Goal: Task Accomplishment & Management: Manage account settings

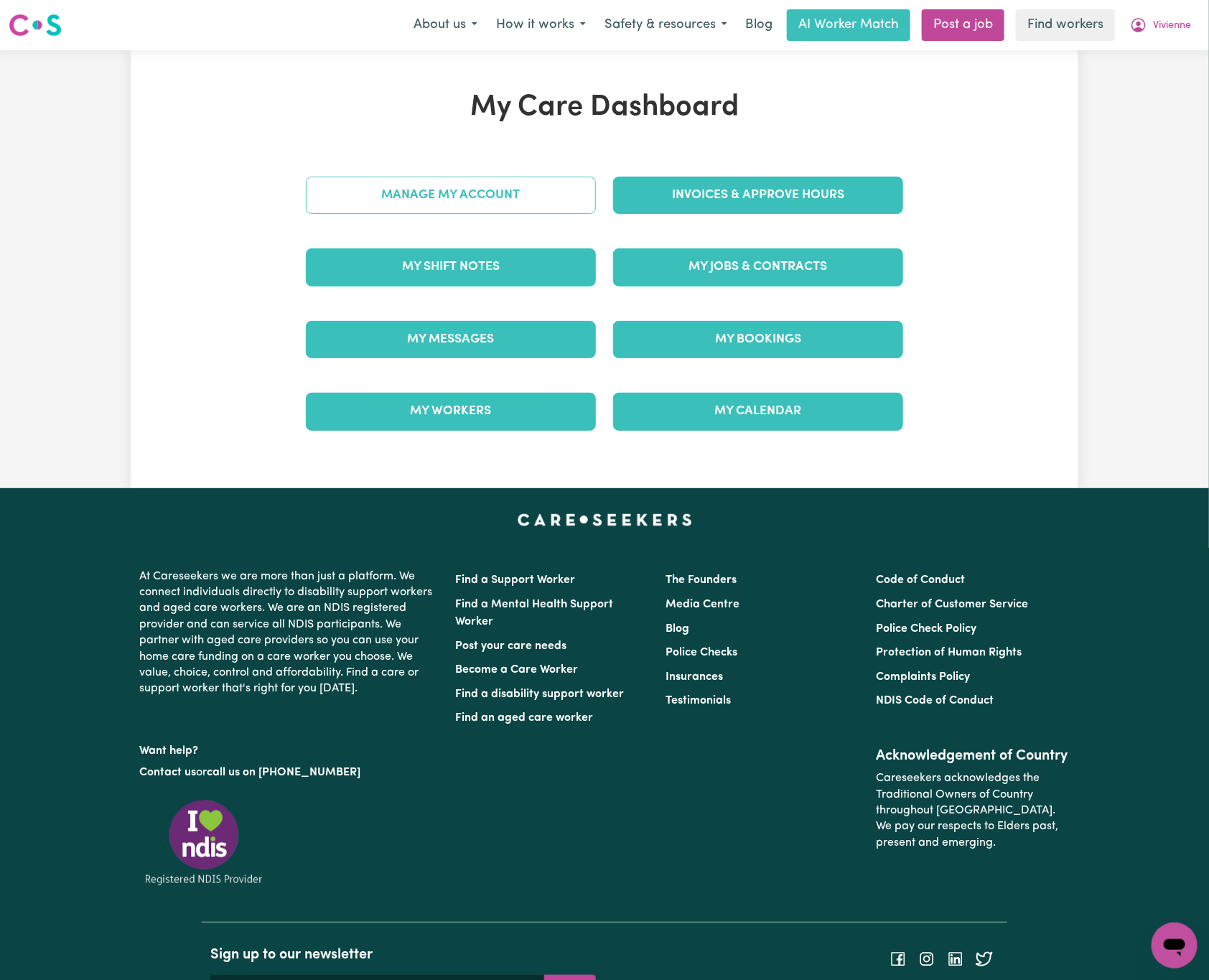
click at [552, 198] on link "Manage My Account" at bounding box center [451, 195] width 290 height 37
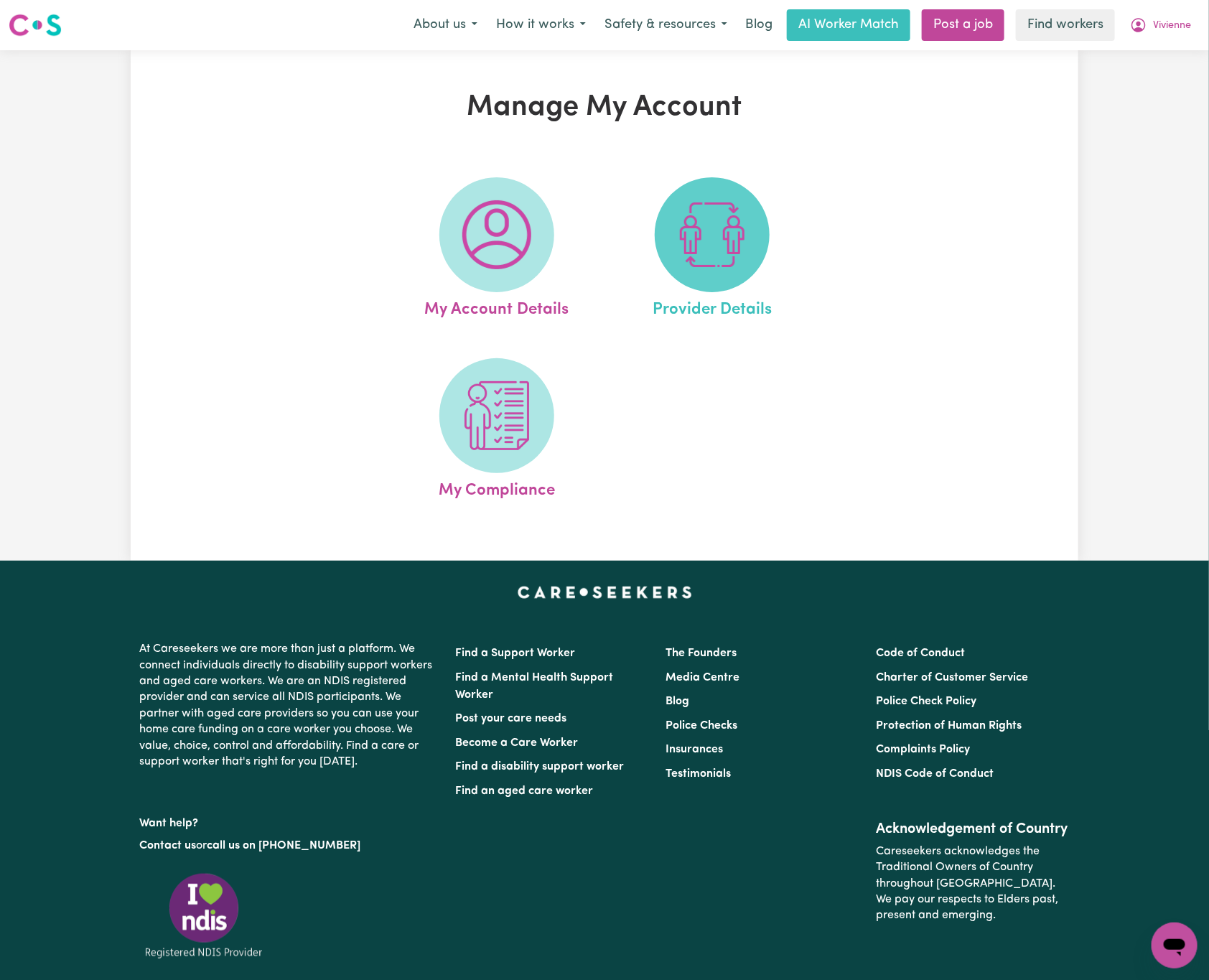
click at [676, 231] on span at bounding box center [712, 235] width 115 height 115
select select "NDIS_FUNDING_PLAN_MANAGED"
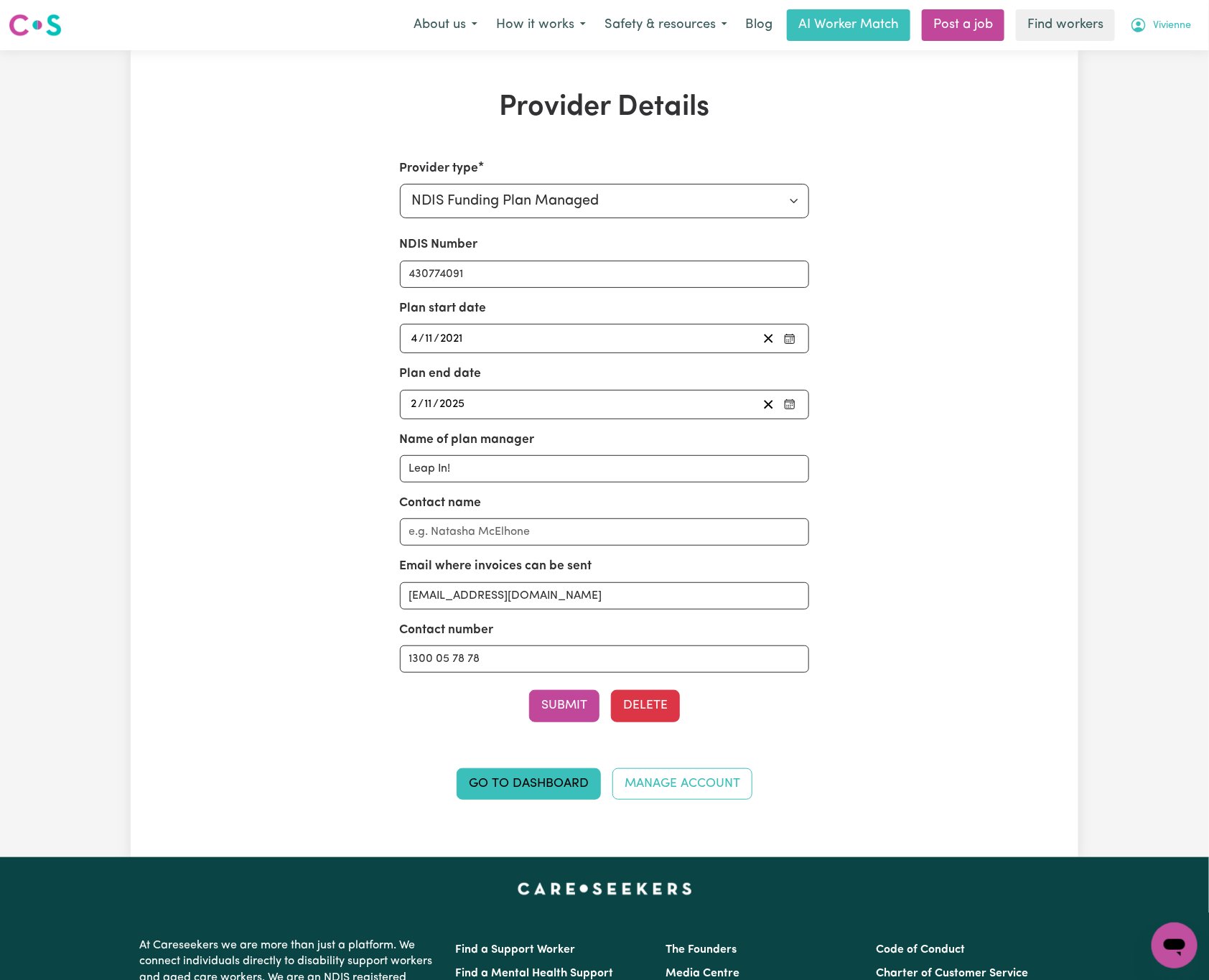
click at [1181, 10] on button "Vivienne" at bounding box center [1159, 25] width 79 height 30
click at [1181, 56] on link "My Dashboard" at bounding box center [1142, 55] width 113 height 27
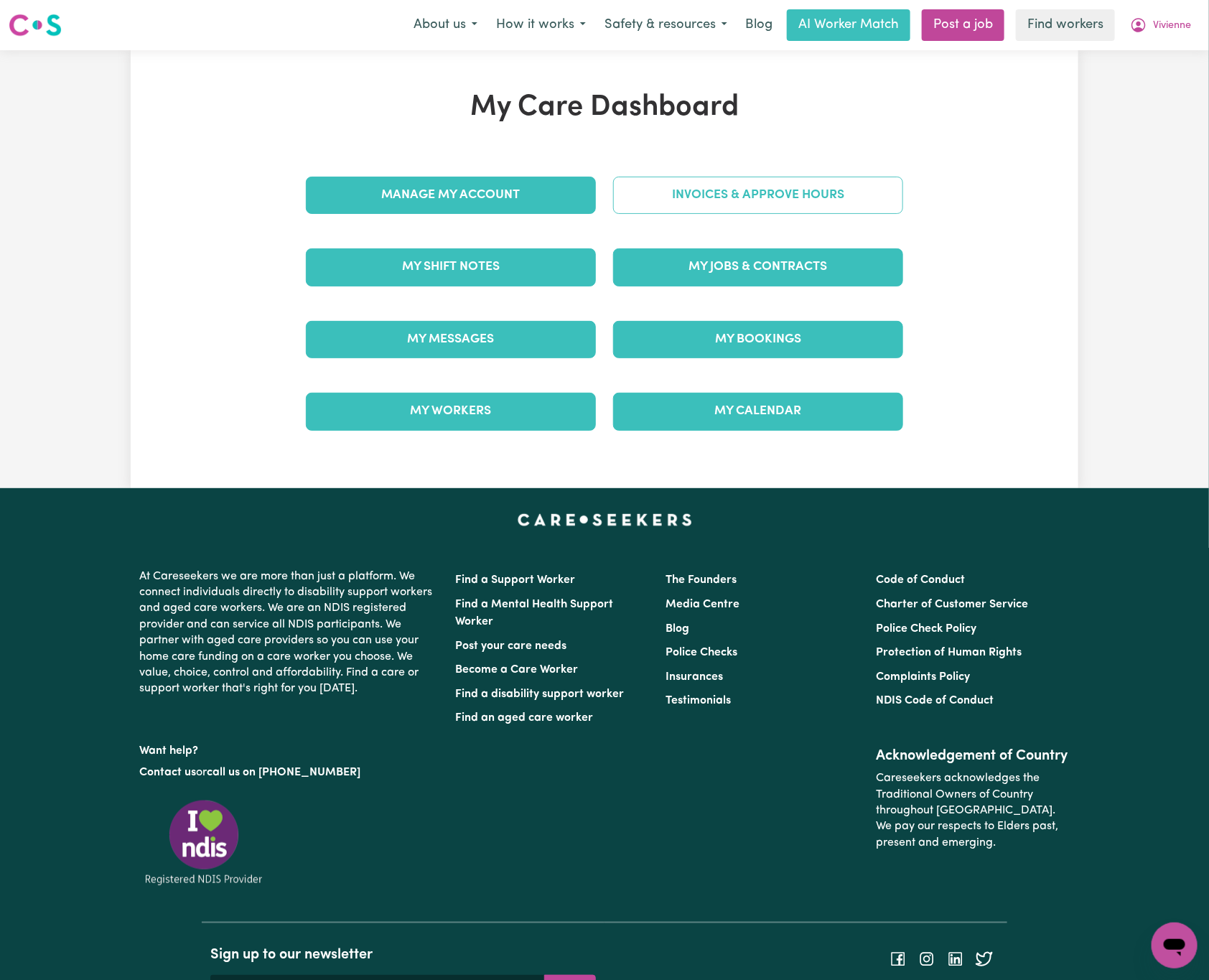
click at [774, 201] on link "Invoices & Approve Hours" at bounding box center [758, 195] width 290 height 37
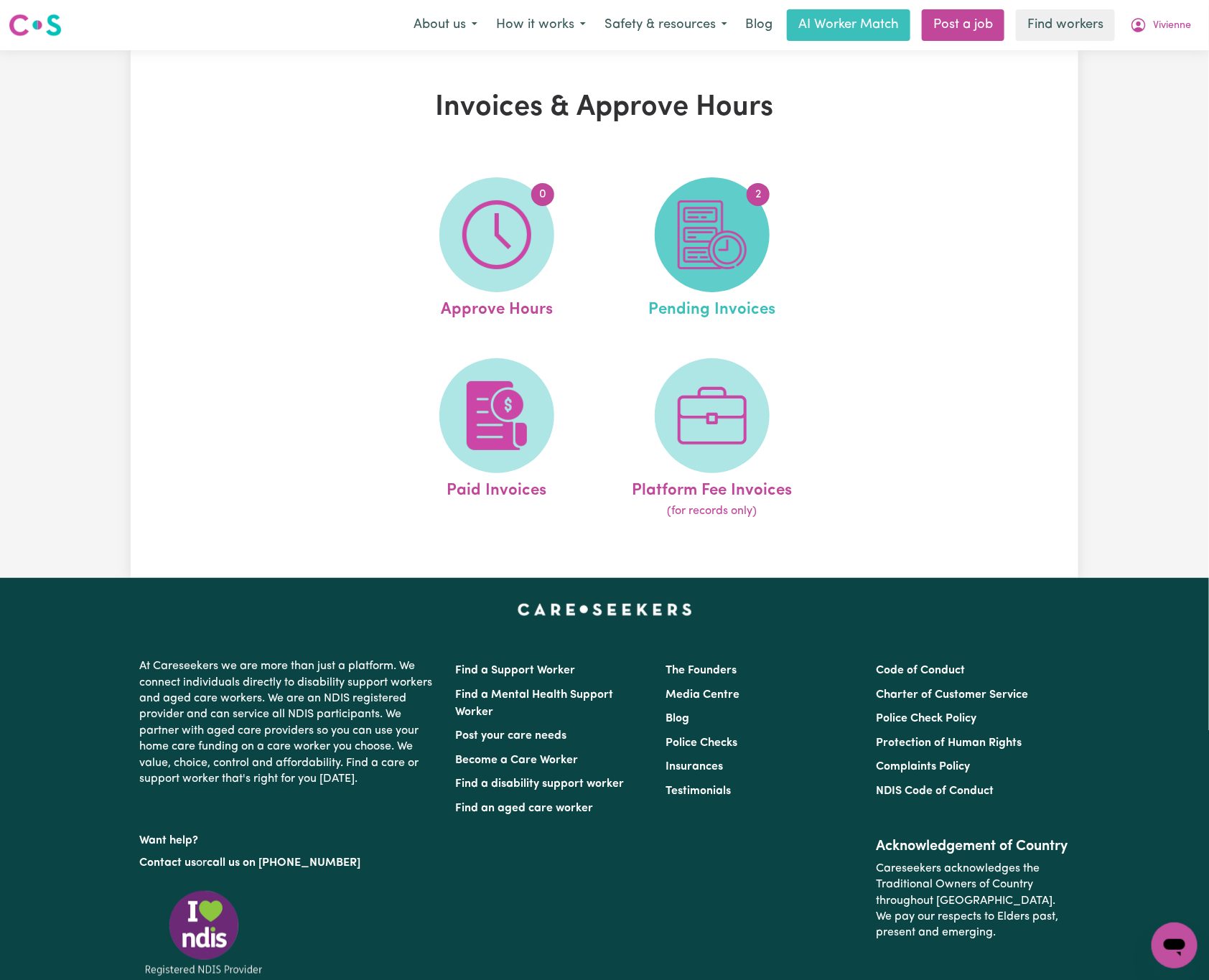
click at [737, 237] on img at bounding box center [712, 235] width 69 height 69
